Goal: Task Accomplishment & Management: Manage account settings

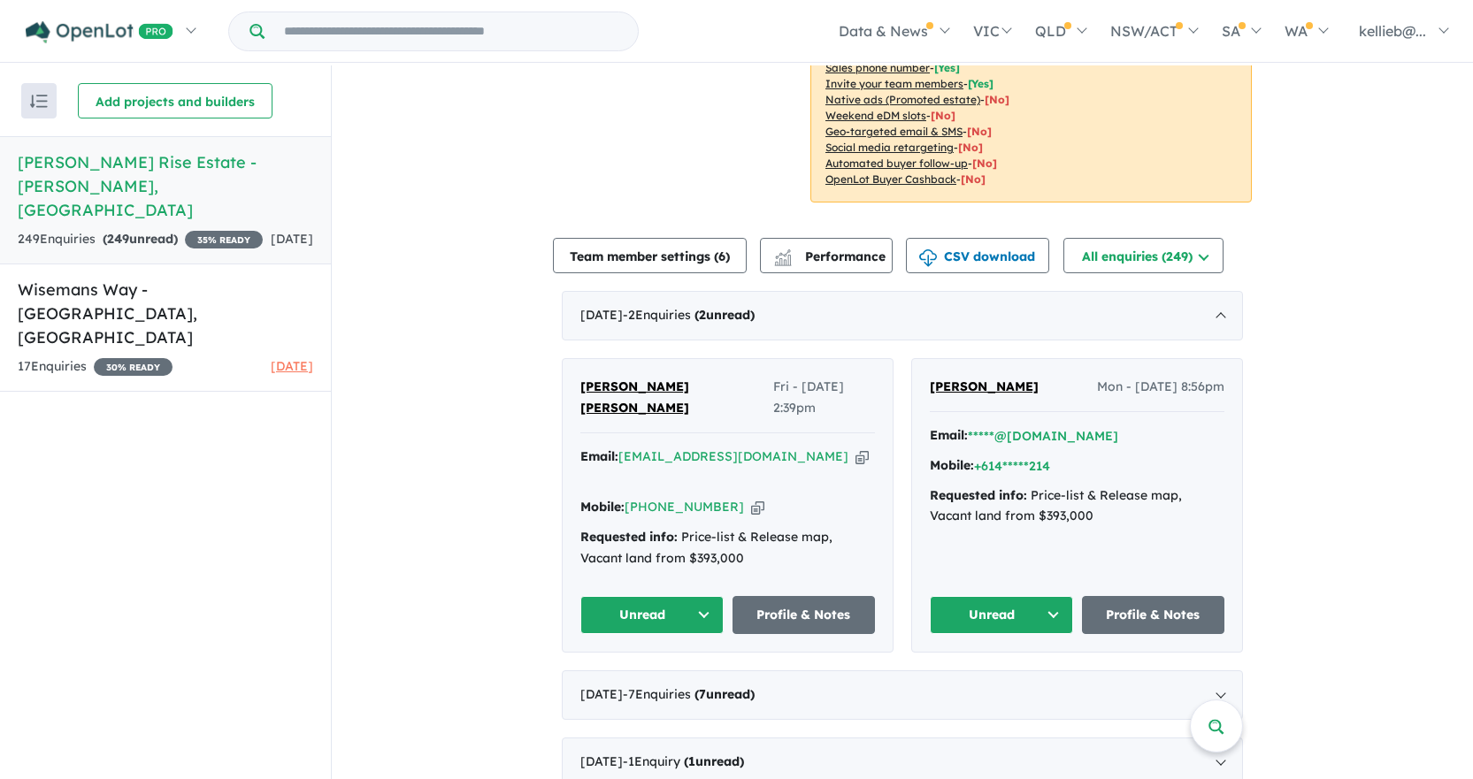
scroll to position [531, 0]
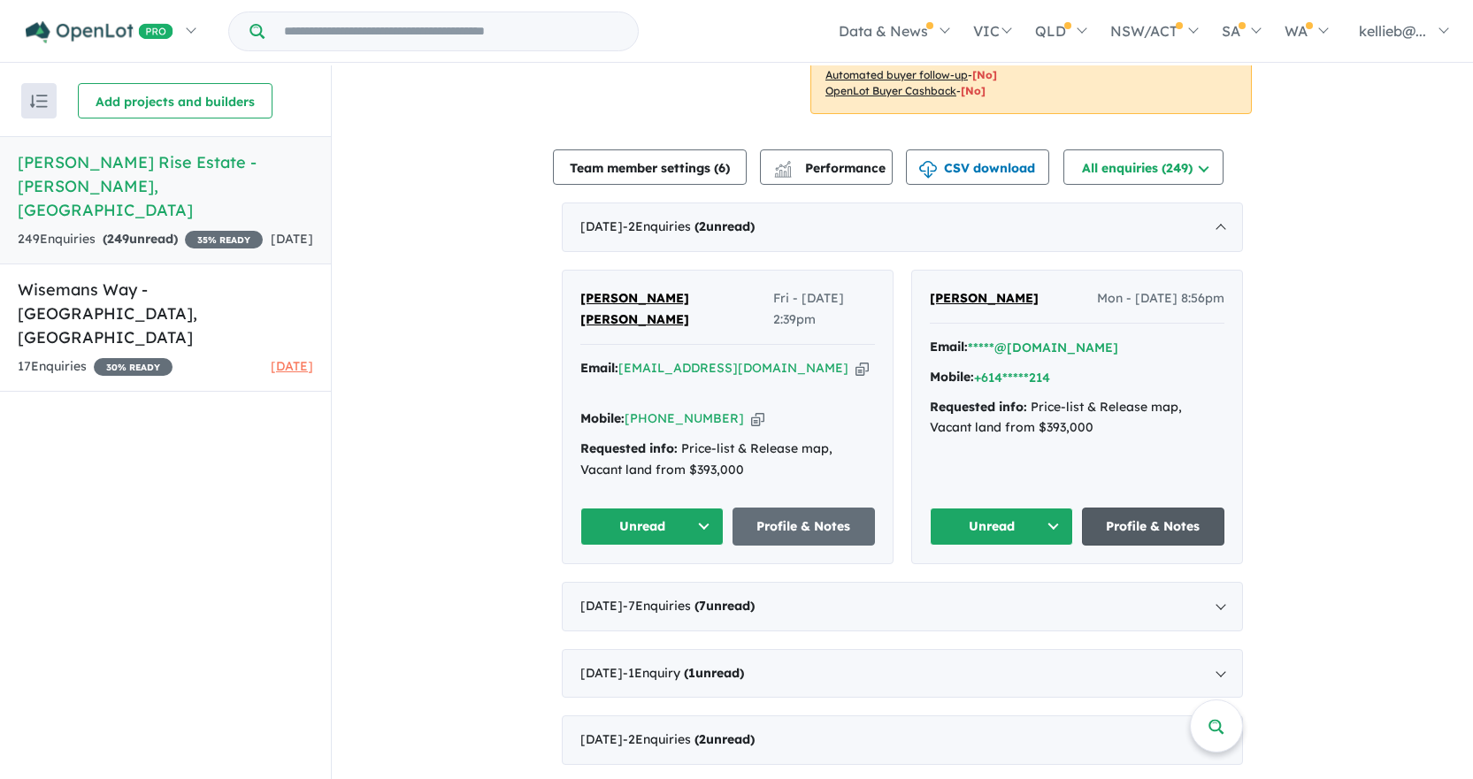
click at [1139, 508] on link "Profile & Notes" at bounding box center [1153, 527] width 143 height 38
click at [999, 508] on button "Unread" at bounding box center [1001, 527] width 143 height 38
click at [1004, 589] on button "Assigned" at bounding box center [1008, 609] width 154 height 41
click at [1036, 508] on button "Assigned" at bounding box center [1001, 527] width 143 height 38
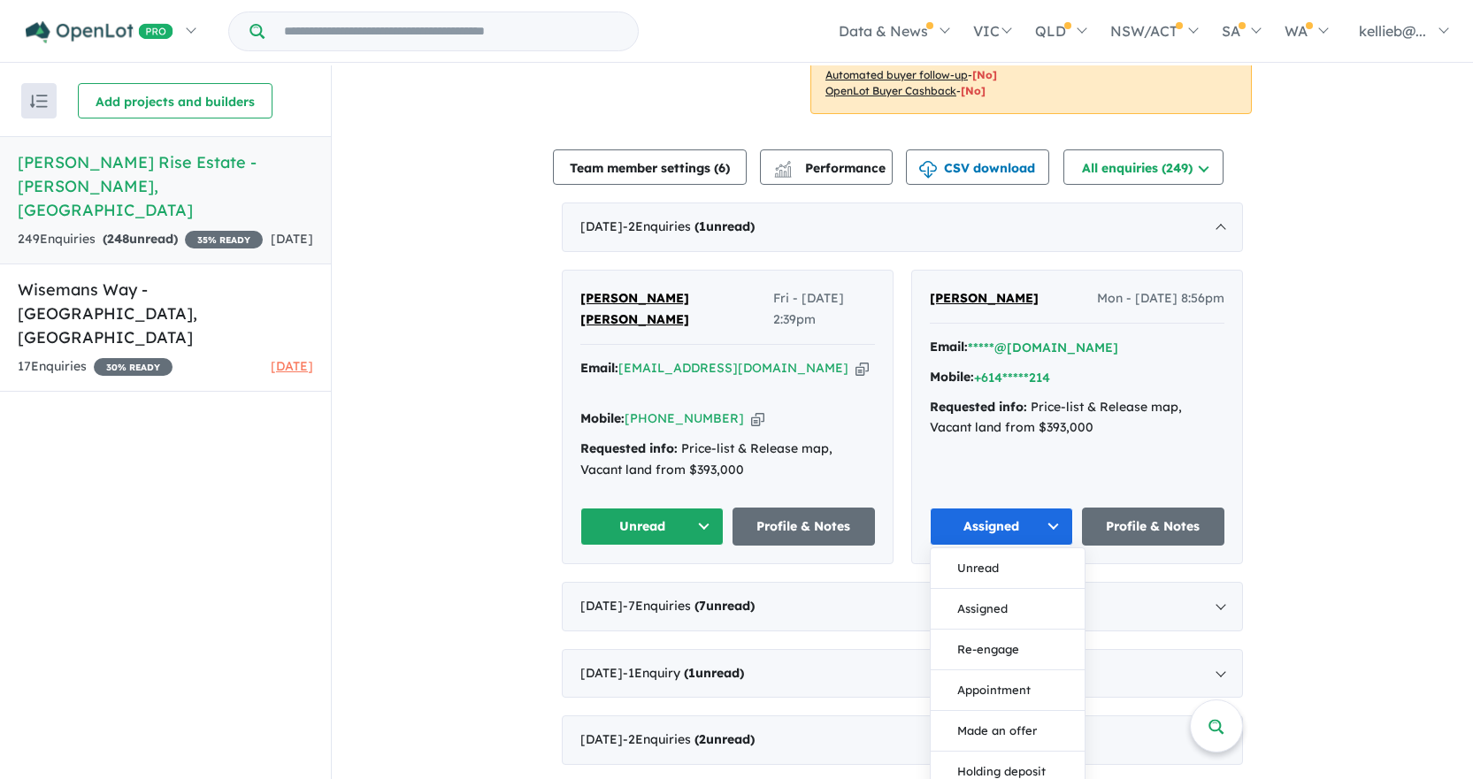
click at [997, 548] on button "Unread" at bounding box center [1008, 568] width 154 height 41
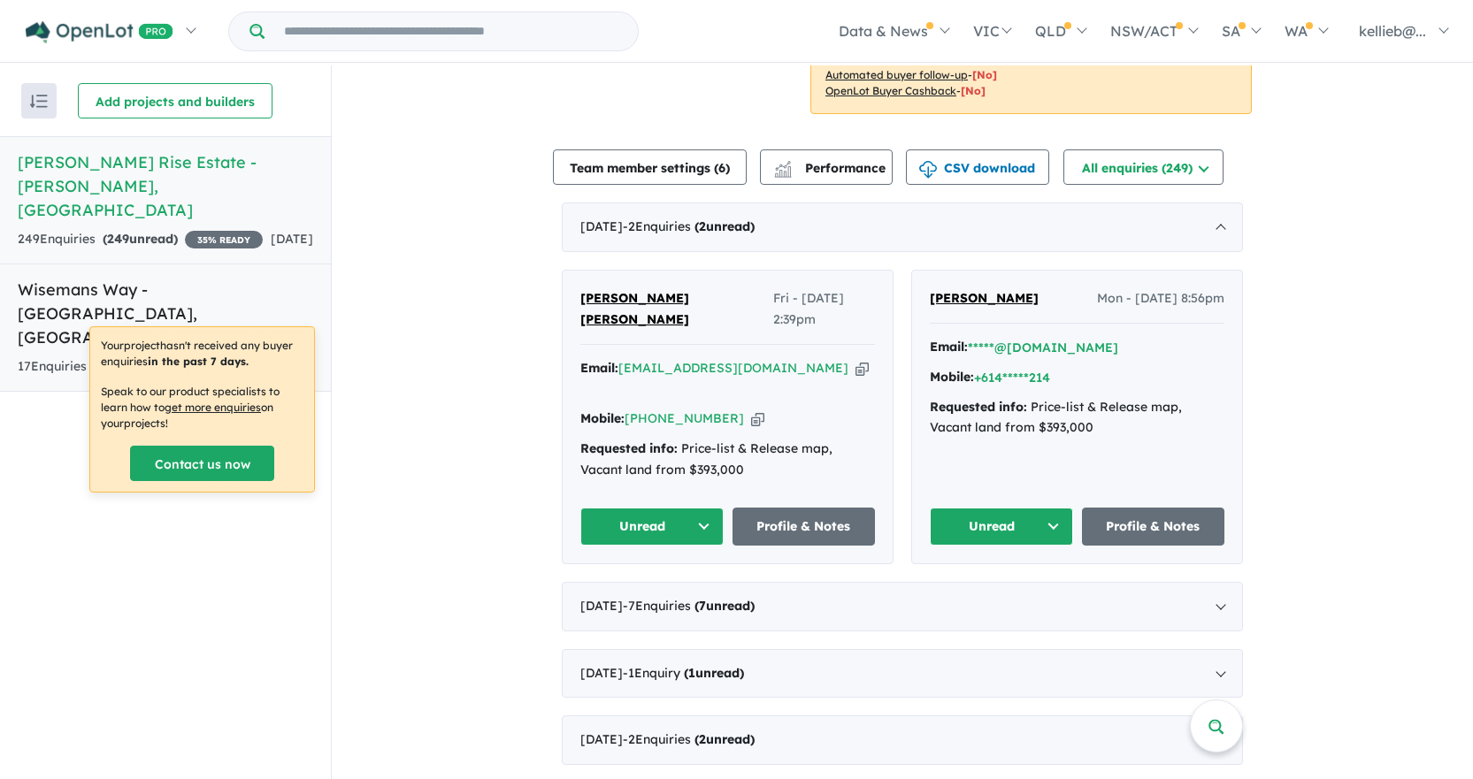
click at [294, 358] on span "[DATE]" at bounding box center [292, 366] width 42 height 16
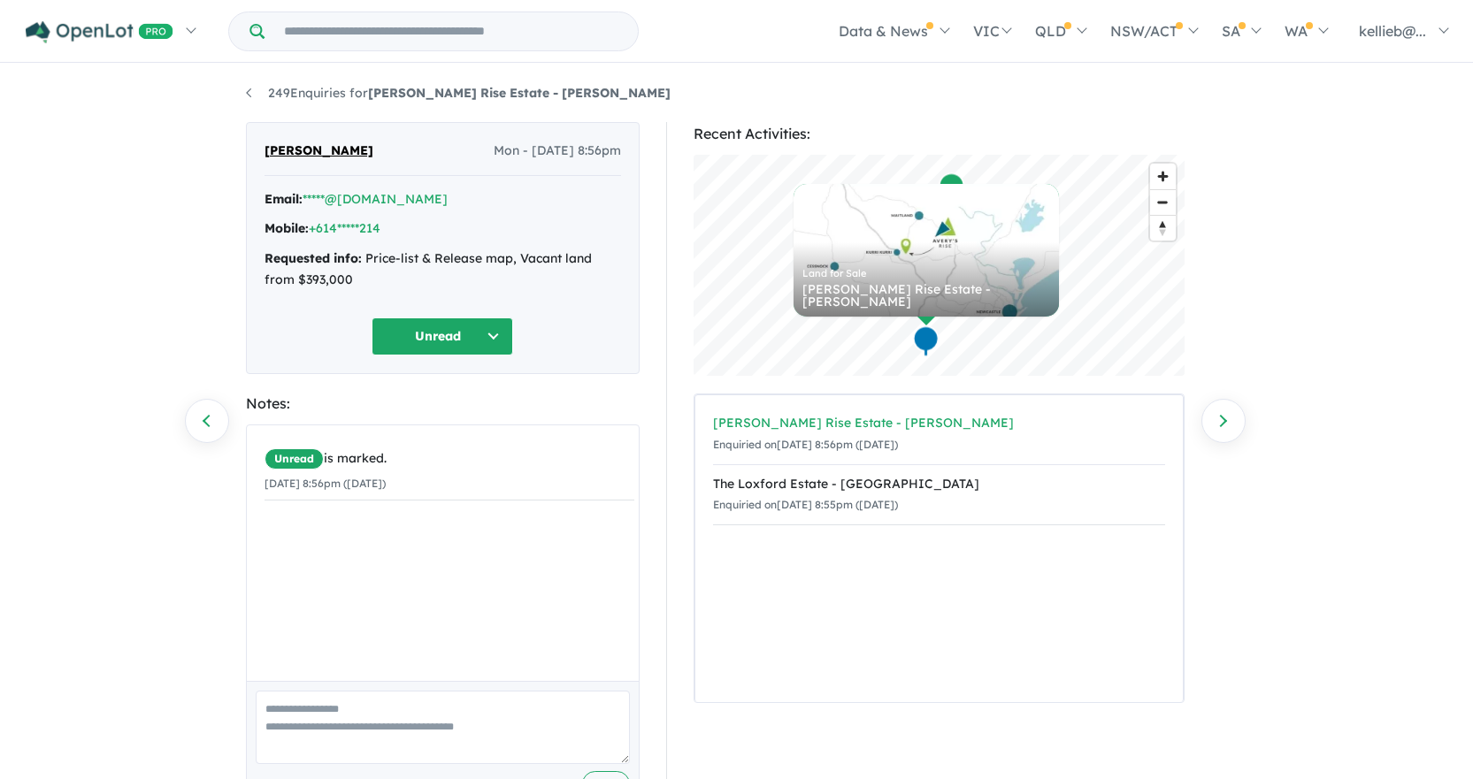
click at [892, 420] on div "[PERSON_NAME] Rise Estate - [PERSON_NAME]" at bounding box center [939, 423] width 452 height 21
click at [338, 226] on link "+614*****214" at bounding box center [345, 228] width 72 height 16
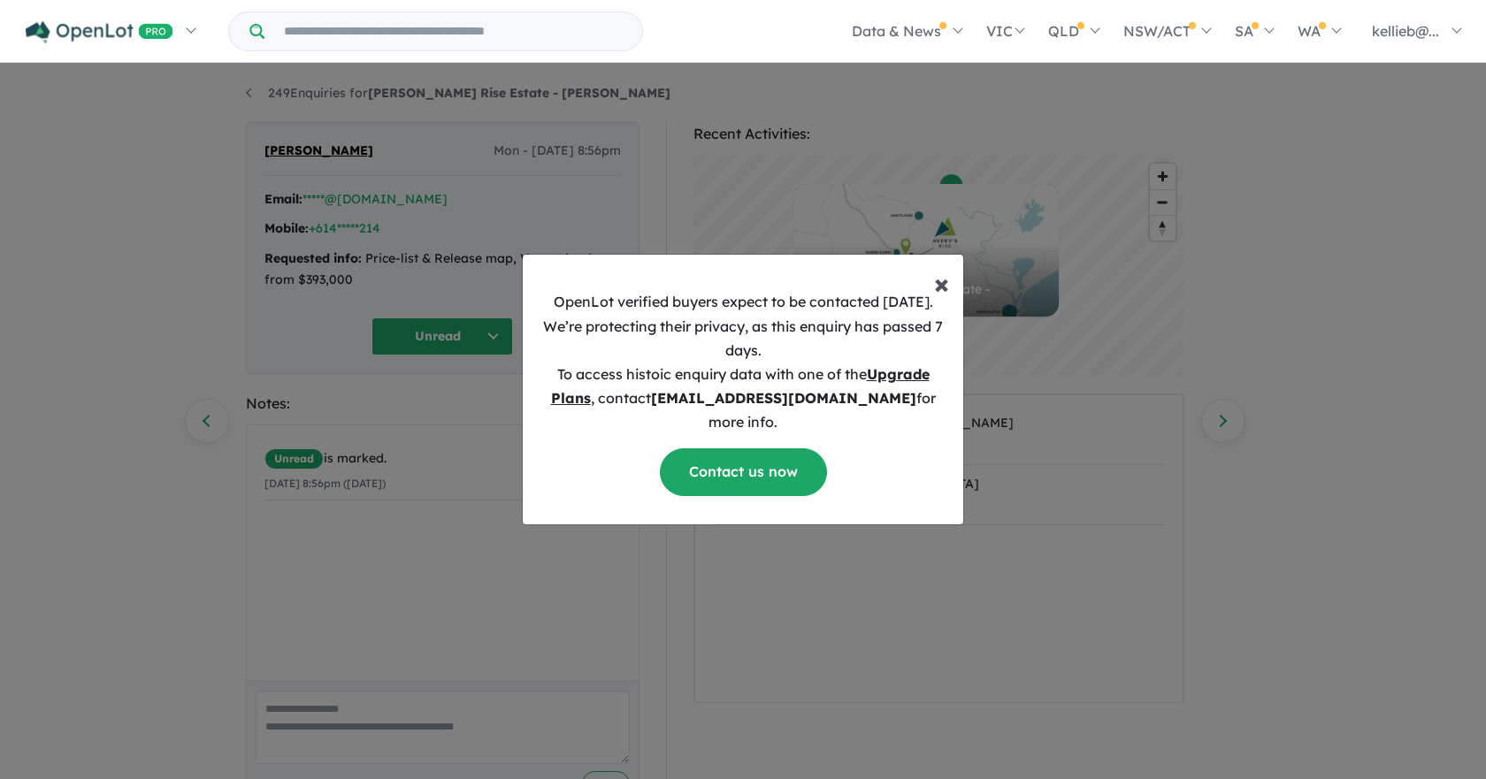
click at [947, 296] on span "×" at bounding box center [941, 282] width 15 height 35
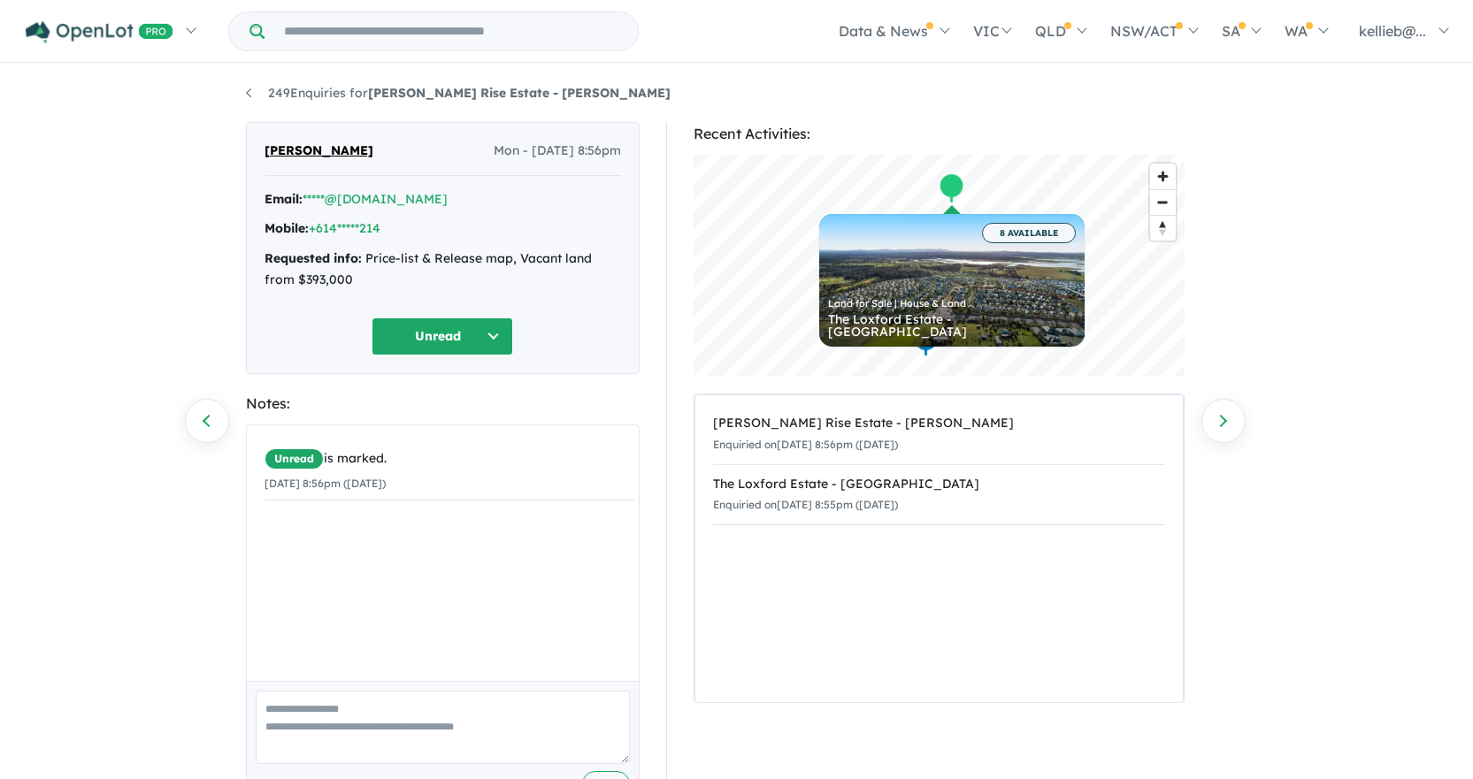
click at [241, 88] on div "249 Enquiries for Avery's Rise Estate - Heddon Greta Previous enquiry Next enqu…" at bounding box center [737, 423] width 1008 height 717
click at [249, 88] on link "249 Enquiries for Avery's Rise Estate - Heddon Greta" at bounding box center [458, 93] width 425 height 16
